Goal: Task Accomplishment & Management: Manage account settings

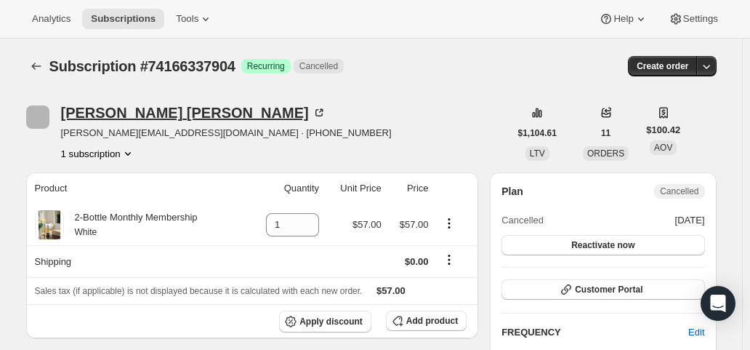
click at [100, 110] on div "[PERSON_NAME]" at bounding box center [193, 112] width 265 height 15
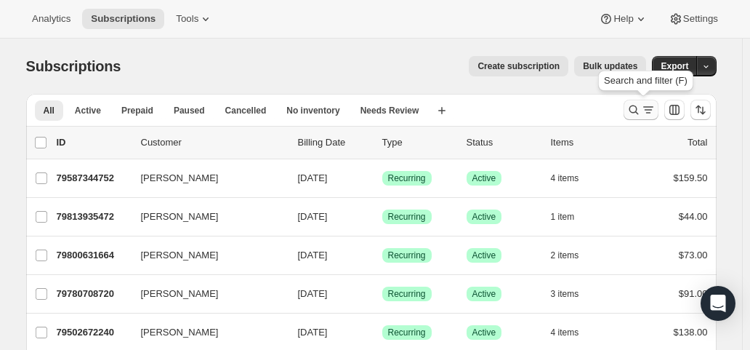
click at [655, 108] on icon "Search and filter results" at bounding box center [648, 109] width 15 height 15
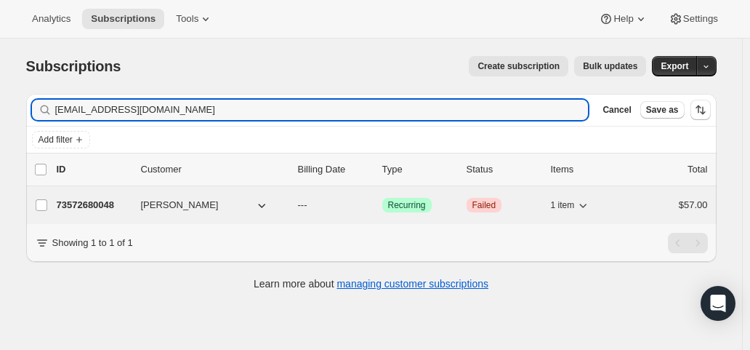
type input "mymiraclemia@aol.com"
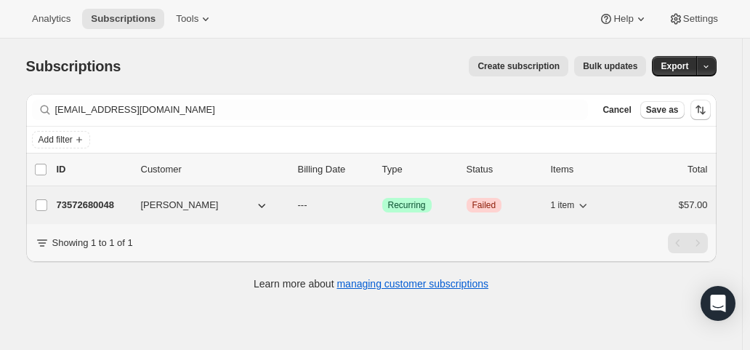
click at [358, 203] on p "---" at bounding box center [334, 205] width 73 height 15
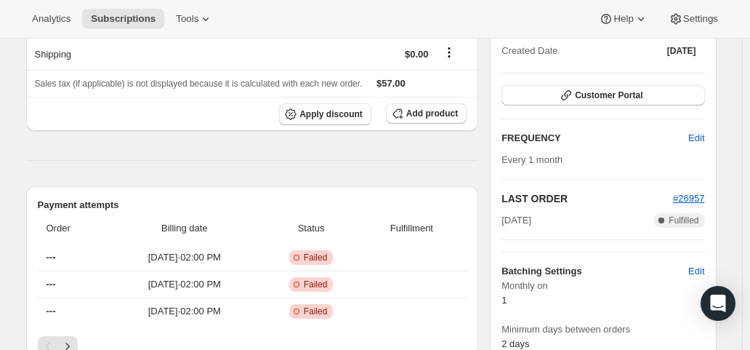
scroll to position [73, 0]
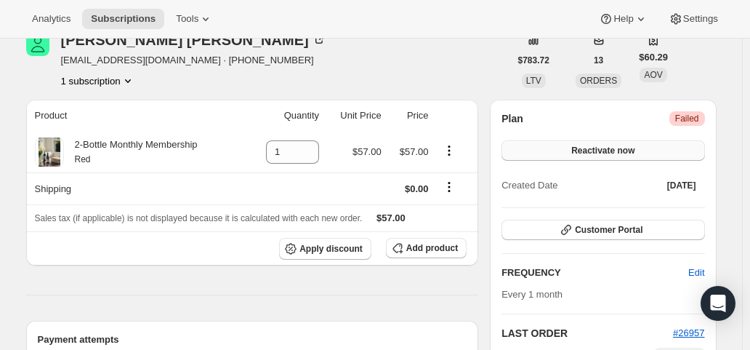
click at [618, 155] on span "Reactivate now" at bounding box center [602, 151] width 63 height 12
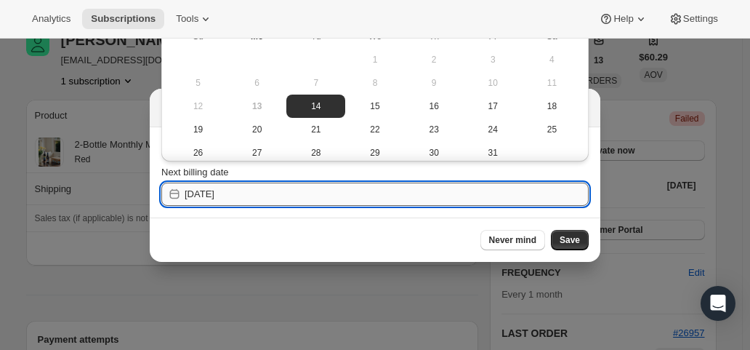
click at [245, 193] on input "2025-10-14" at bounding box center [387, 193] width 404 height 23
click at [536, 241] on span "Never mind" at bounding box center [511, 240] width 47 height 12
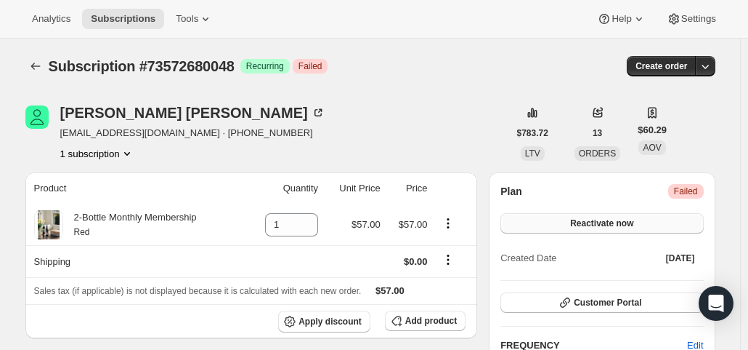
click at [621, 225] on span "Reactivate now" at bounding box center [601, 223] width 63 height 12
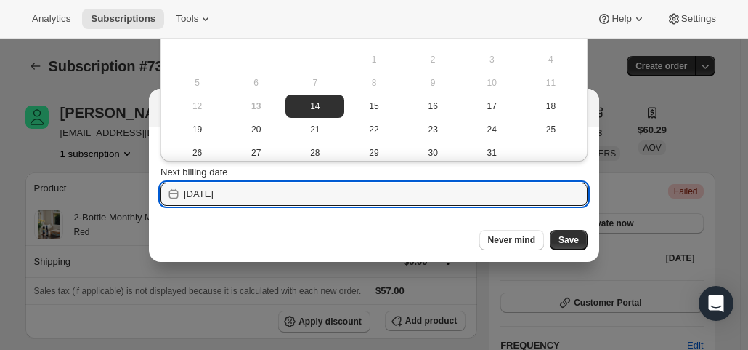
drag, startPoint x: 241, startPoint y: 196, endPoint x: 156, endPoint y: 194, distance: 85.0
click at [156, 194] on section "Choose a date to reactive subscription Next billing date 2025-10-14" at bounding box center [374, 172] width 451 height 90
click at [218, 194] on input "2025-10-14" at bounding box center [386, 193] width 404 height 23
drag, startPoint x: 218, startPoint y: 194, endPoint x: 210, endPoint y: 194, distance: 8.0
click at [210, 194] on input "2025-10-14" at bounding box center [386, 193] width 404 height 23
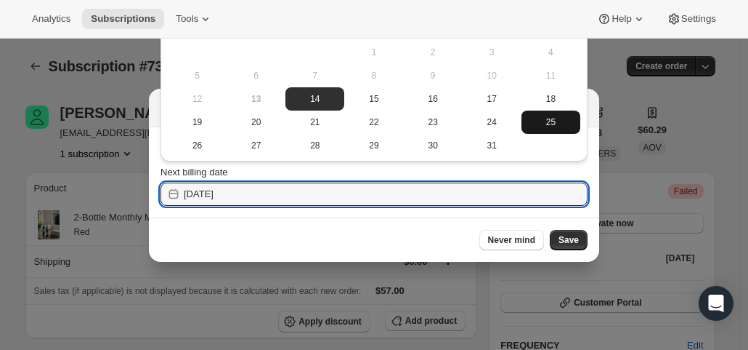
scroll to position [10, 0]
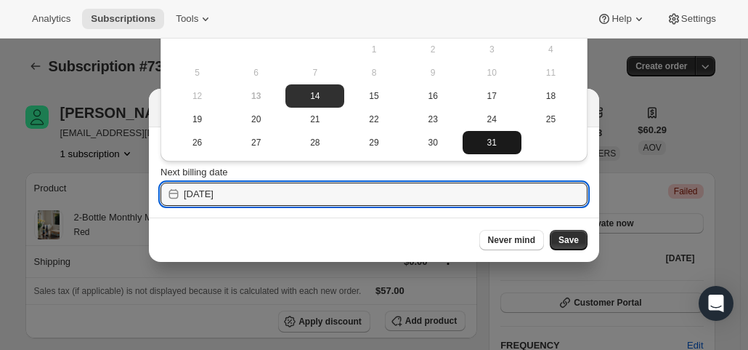
click at [485, 146] on span "31" at bounding box center [492, 143] width 47 height 12
type input "2025-10-31"
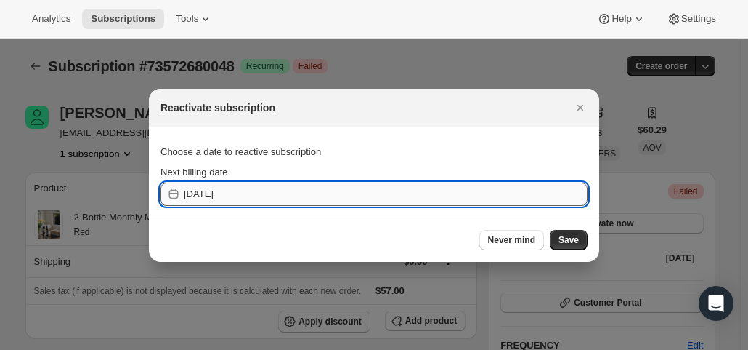
click at [326, 188] on input "2025-10-31" at bounding box center [386, 193] width 404 height 23
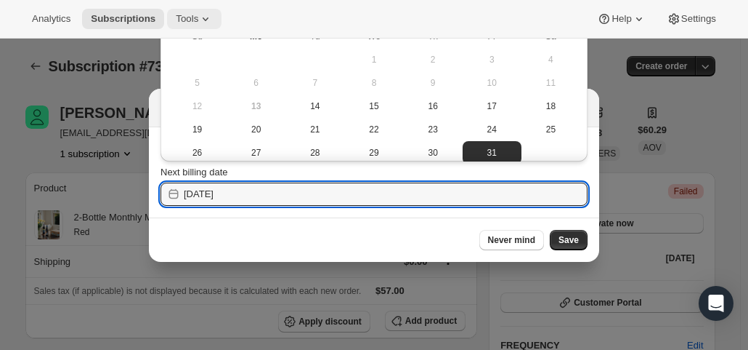
click at [203, 19] on icon at bounding box center [206, 19] width 6 height 4
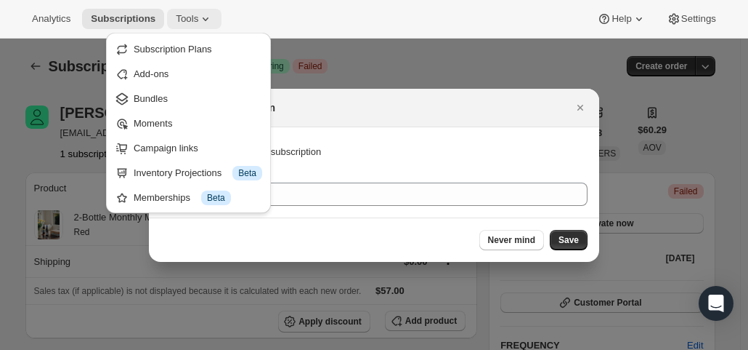
click at [203, 19] on icon at bounding box center [206, 19] width 6 height 4
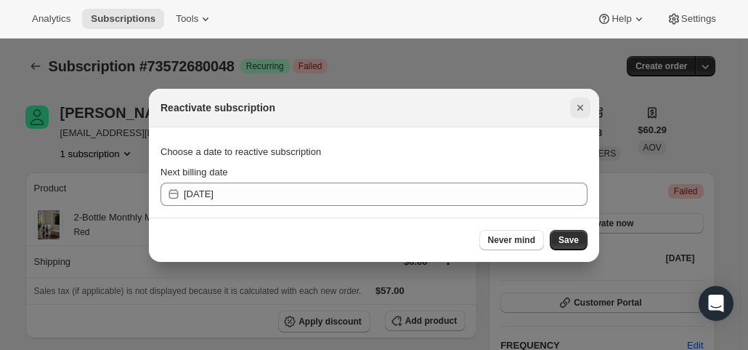
click at [574, 105] on icon "Close" at bounding box center [580, 107] width 15 height 15
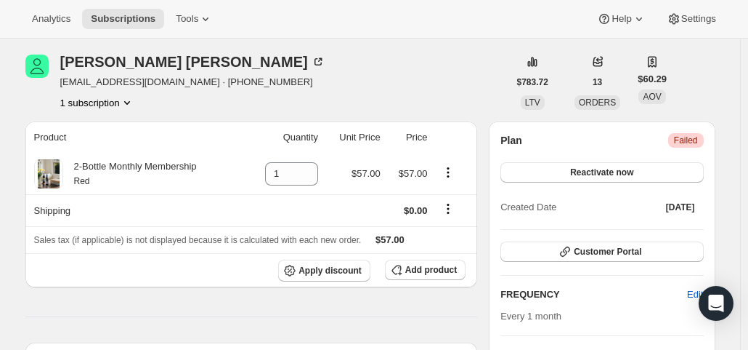
scroll to position [73, 0]
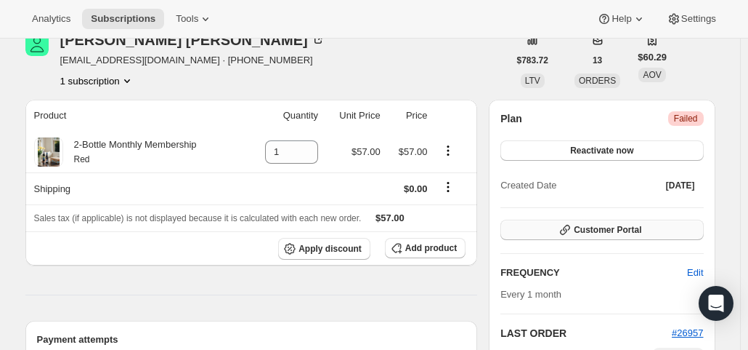
click at [607, 226] on span "Customer Portal" at bounding box center [608, 230] width 68 height 12
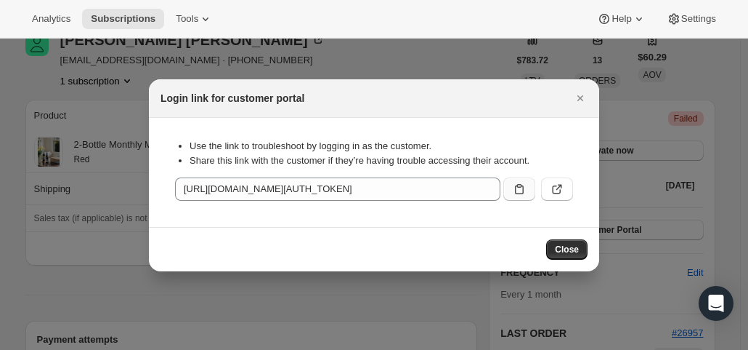
click at [525, 187] on icon ":rc5:" at bounding box center [519, 189] width 15 height 15
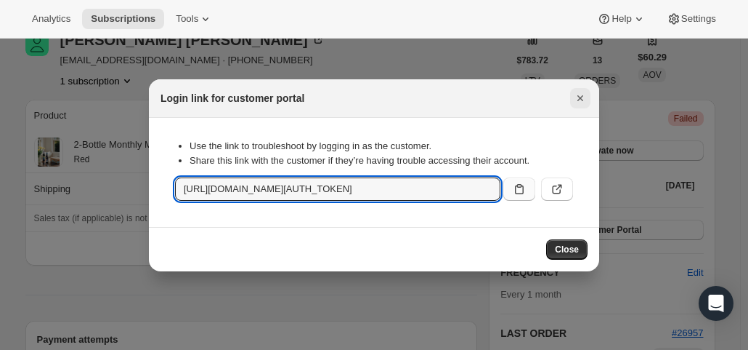
click at [584, 93] on icon "Close" at bounding box center [580, 98] width 15 height 15
